Goal: Task Accomplishment & Management: Complete application form

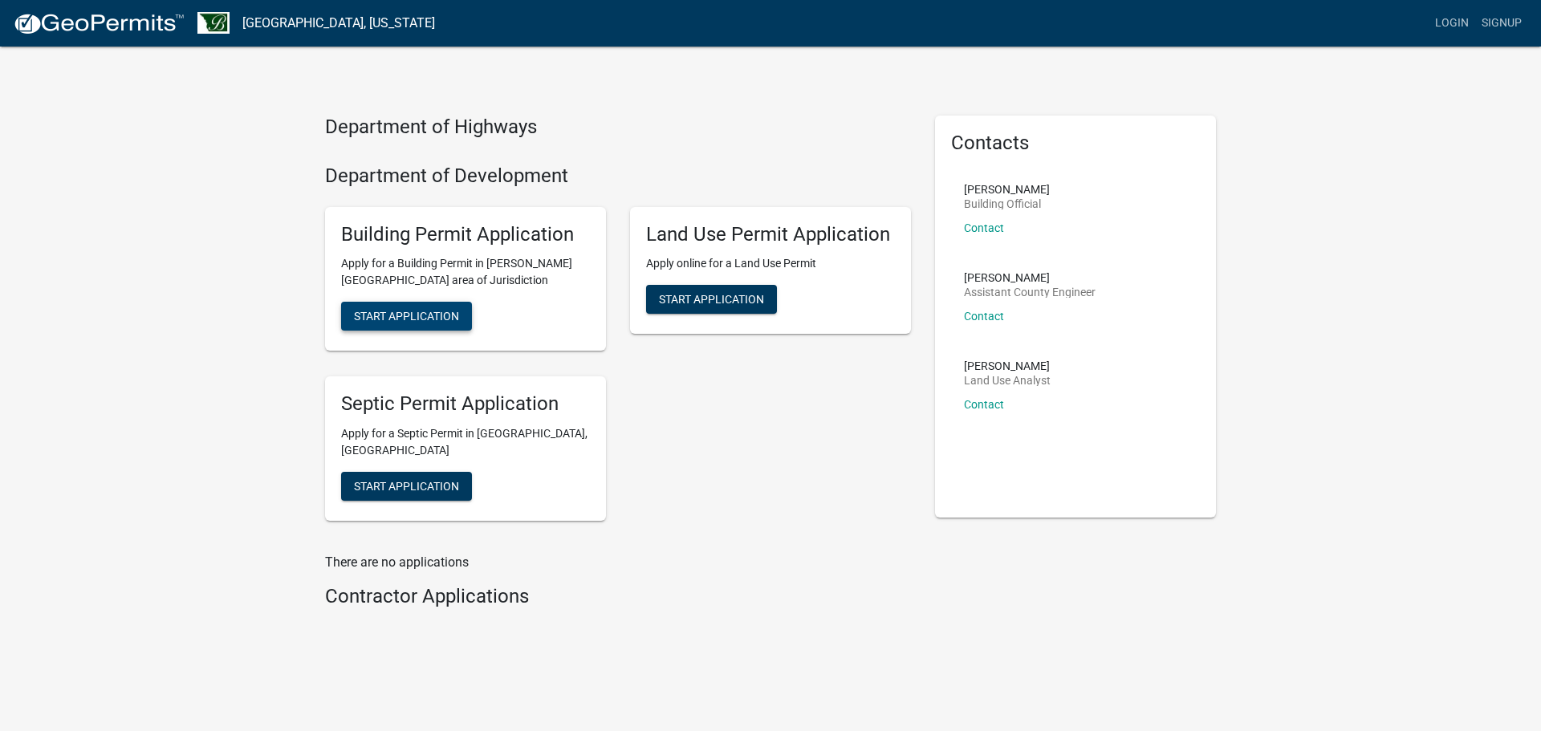
click at [435, 315] on span "Start Application" at bounding box center [406, 316] width 105 height 13
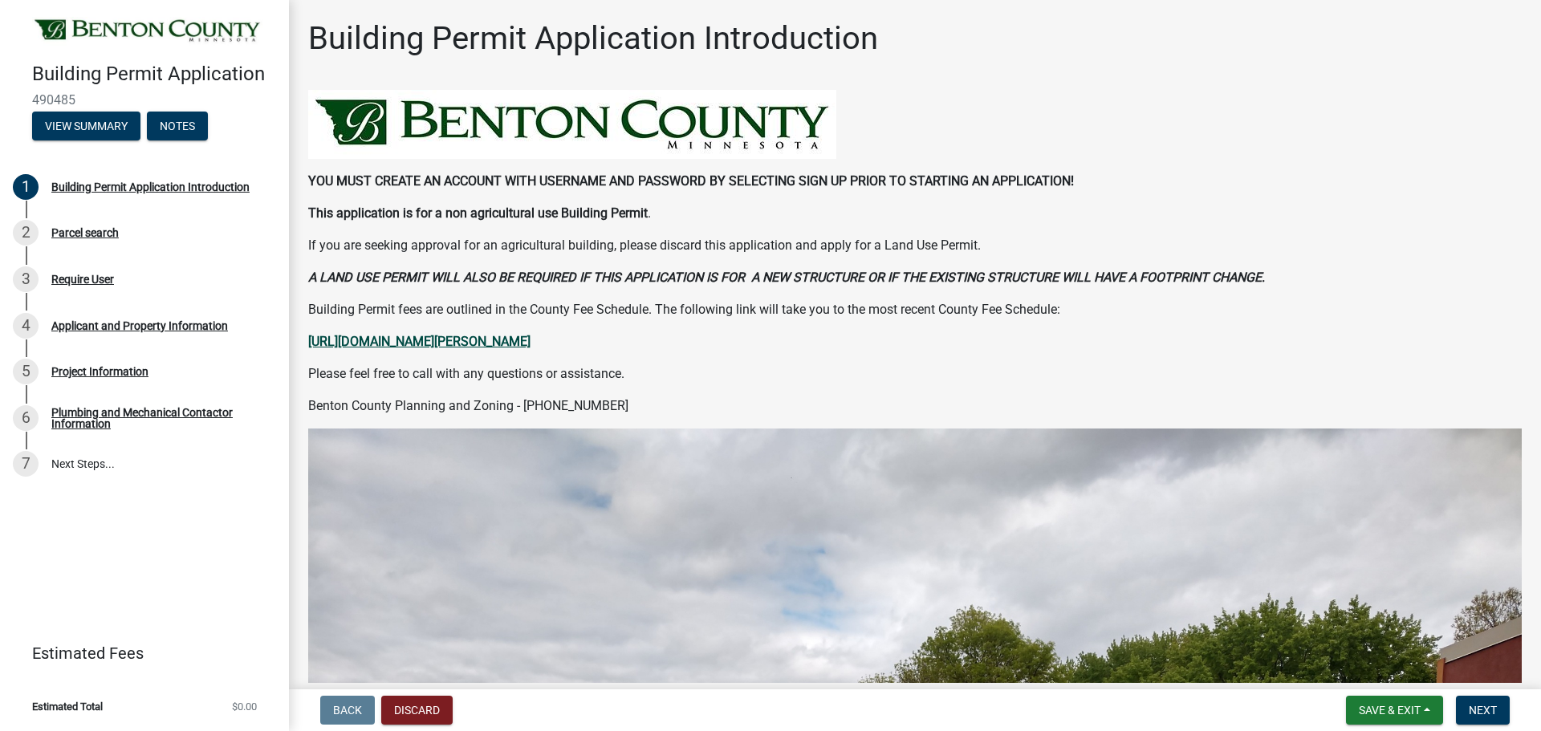
click at [481, 340] on strong "[URL][DOMAIN_NAME][PERSON_NAME]" at bounding box center [419, 341] width 222 height 15
